Goal: Find specific page/section: Find specific page/section

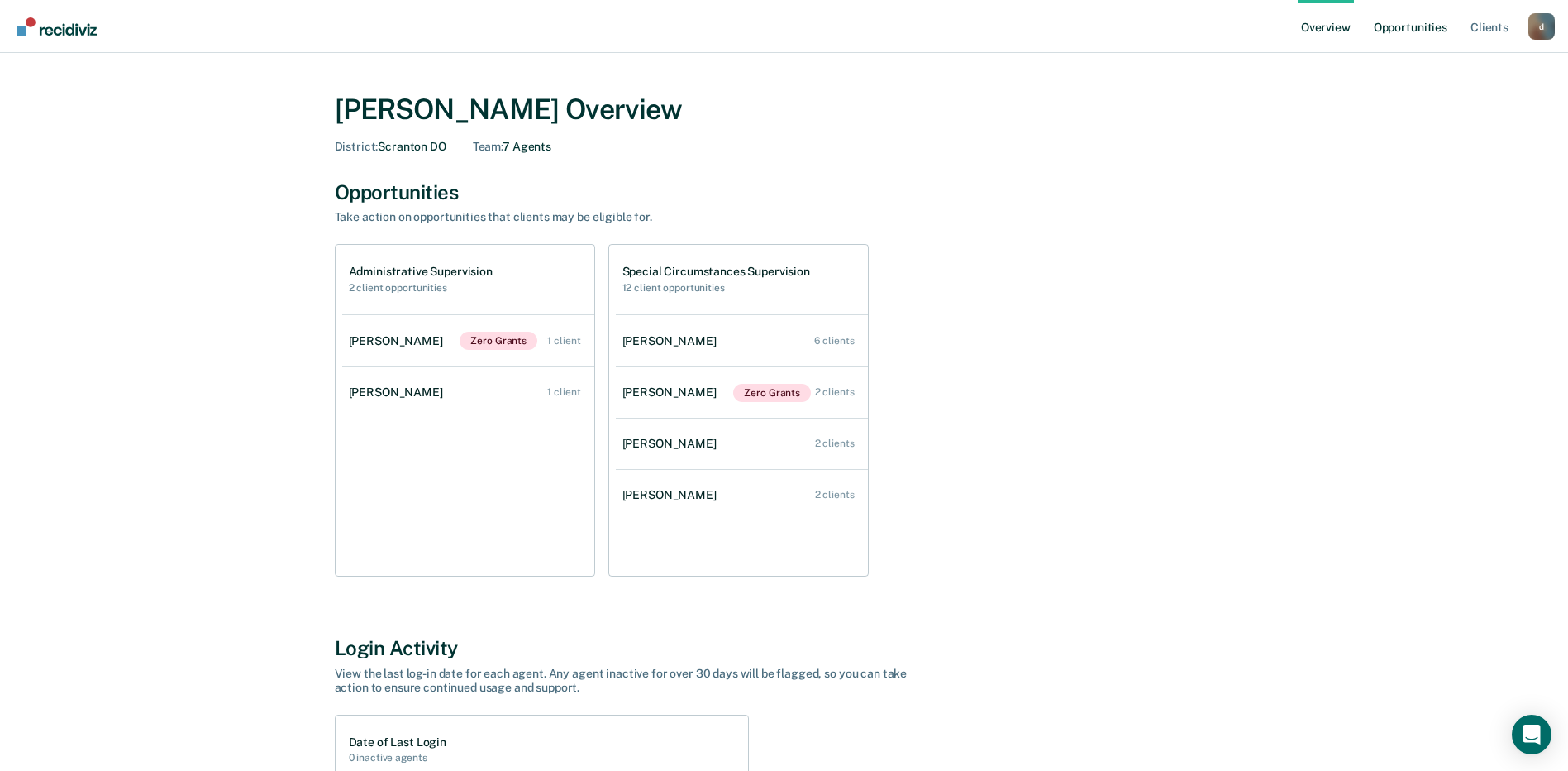
click at [1418, 30] on link "Opportunities" at bounding box center [1410, 26] width 80 height 53
